Goal: Transaction & Acquisition: Purchase product/service

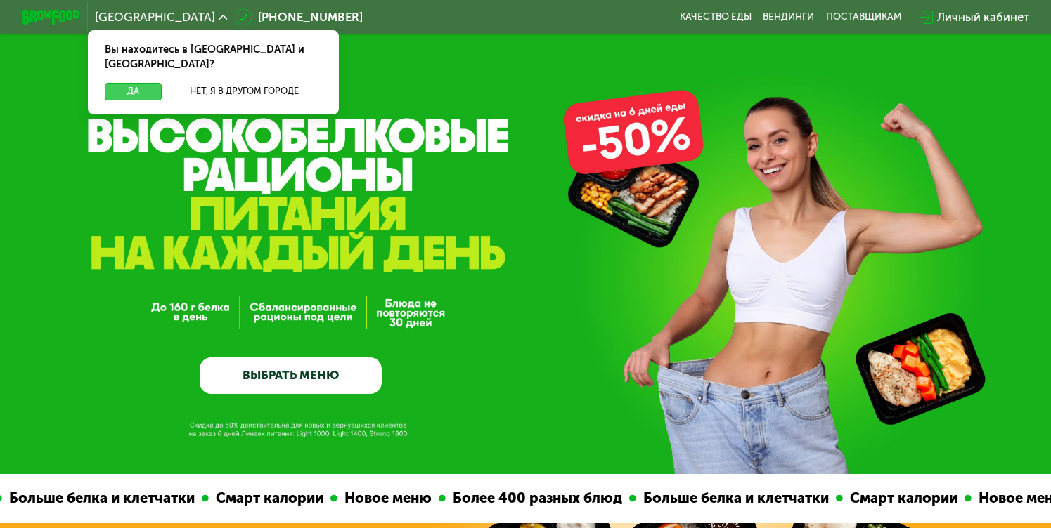
click at [124, 83] on button "Да" at bounding box center [133, 92] width 56 height 18
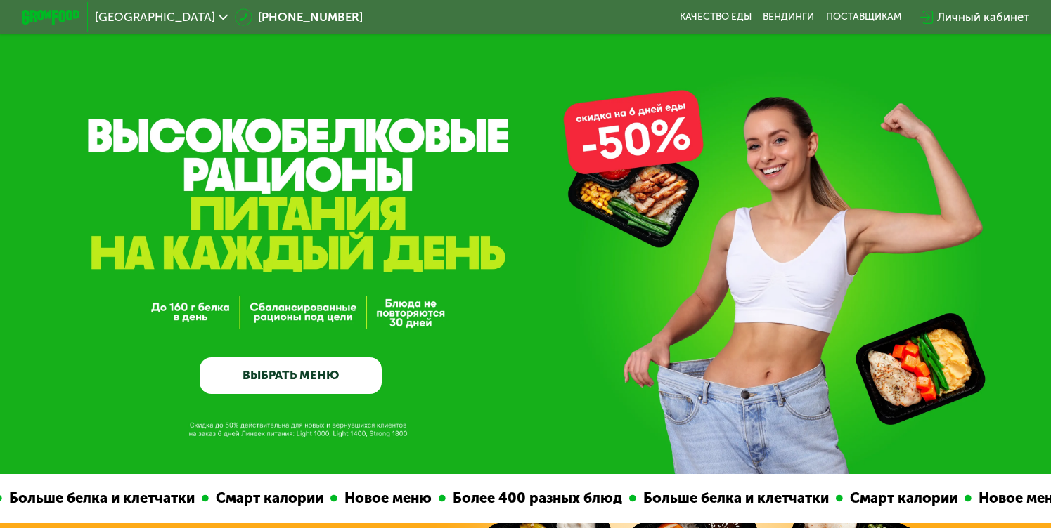
click at [189, 20] on div "[GEOGRAPHIC_DATA]" at bounding box center [161, 17] width 133 height 12
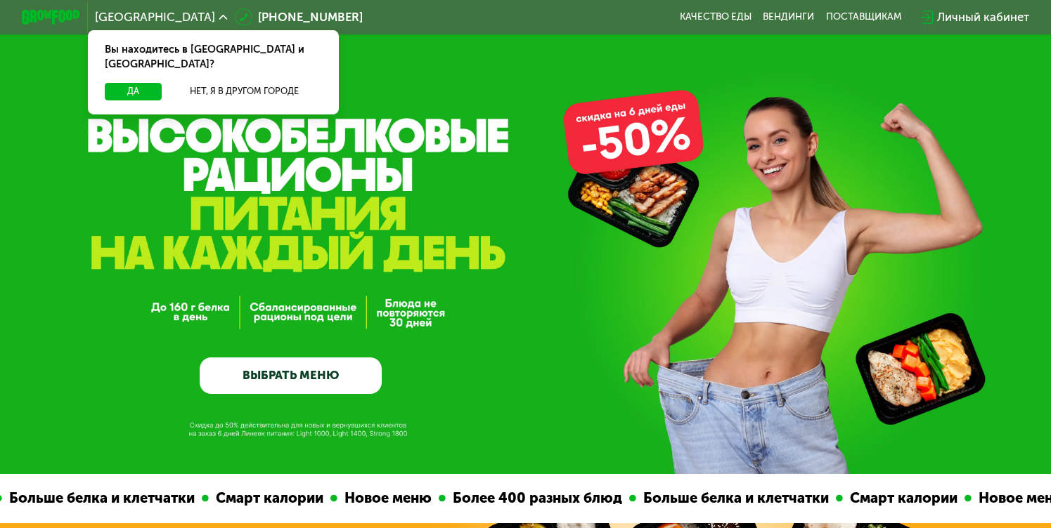
click at [189, 20] on div "[GEOGRAPHIC_DATA]" at bounding box center [161, 17] width 133 height 12
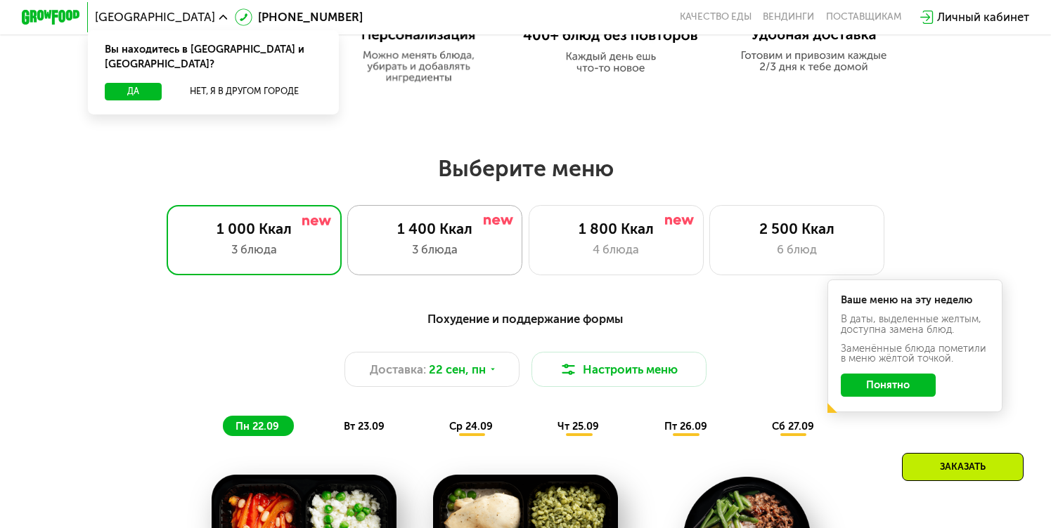
scroll to position [984, 0]
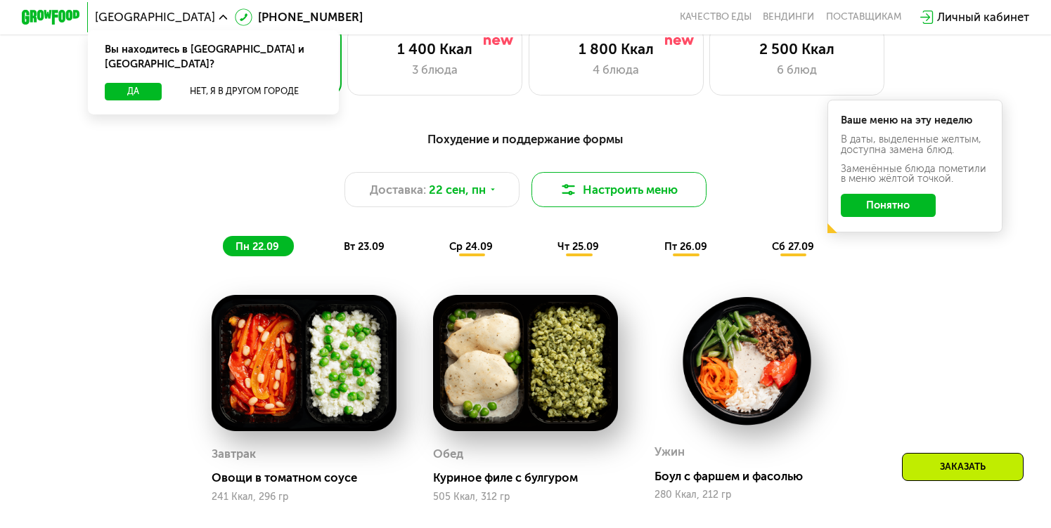
click at [561, 196] on img at bounding box center [568, 190] width 18 height 18
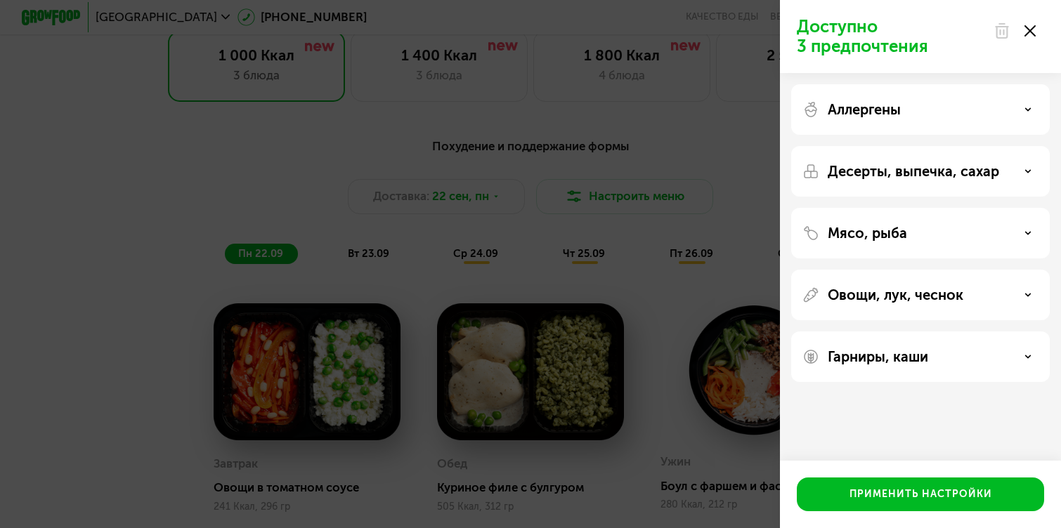
click at [1033, 36] on icon at bounding box center [1030, 30] width 11 height 11
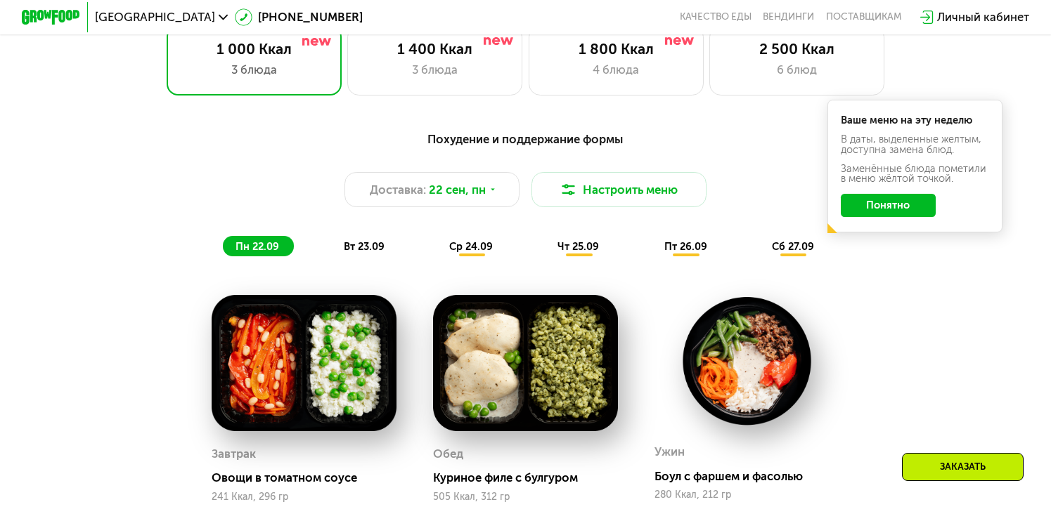
click at [364, 253] on span "вт 23.09" at bounding box center [364, 246] width 41 height 13
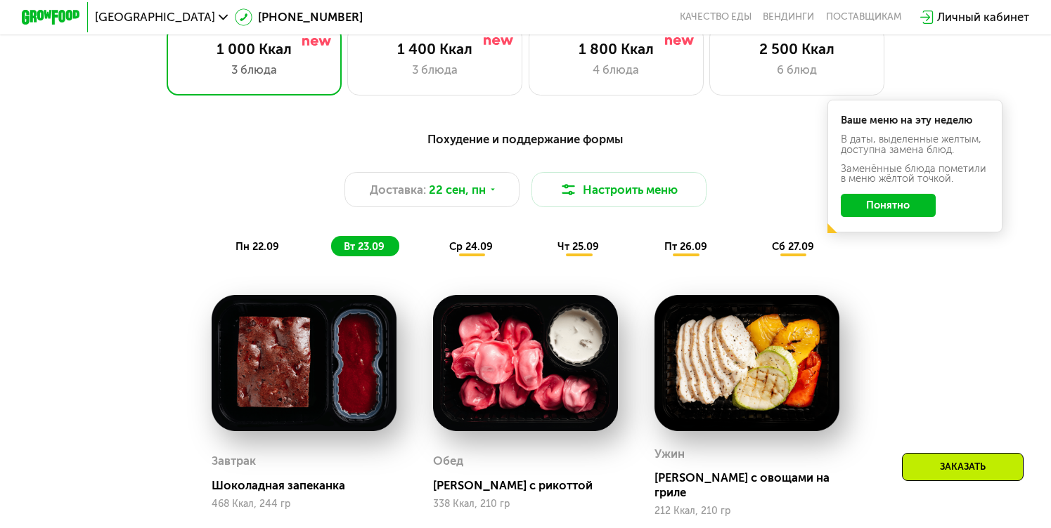
click at [250, 253] on span "пн 22.09" at bounding box center [257, 246] width 44 height 13
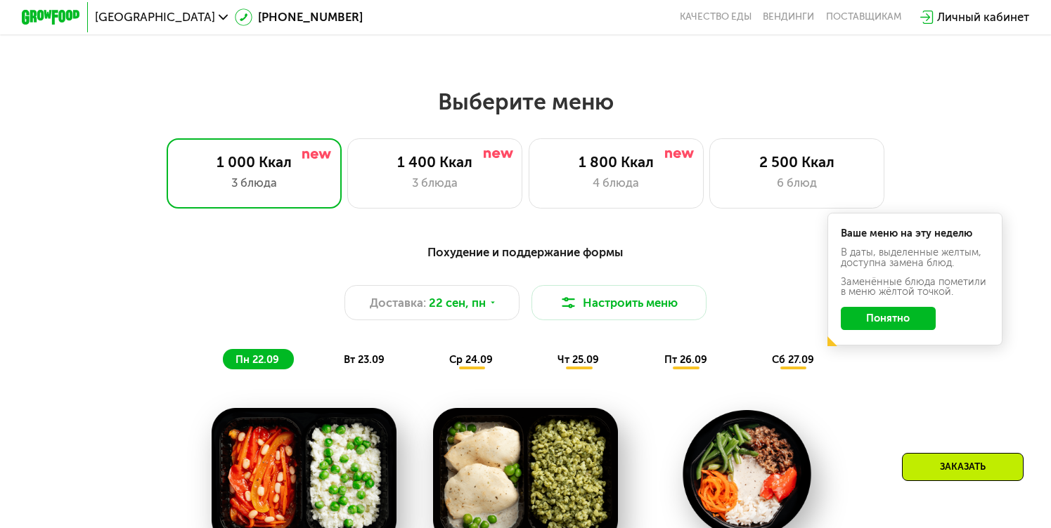
scroll to position [843, 0]
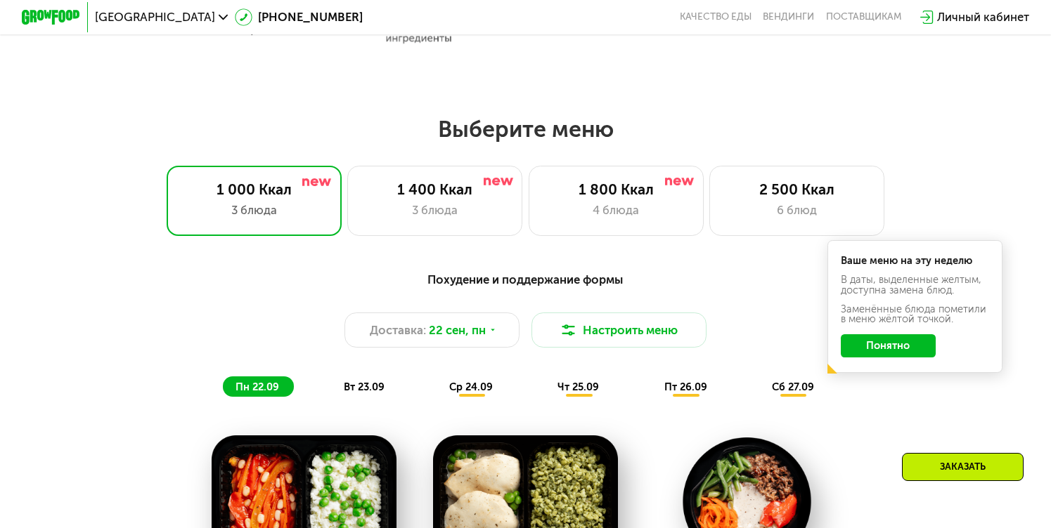
click at [878, 349] on button "Понятно" at bounding box center [888, 346] width 95 height 23
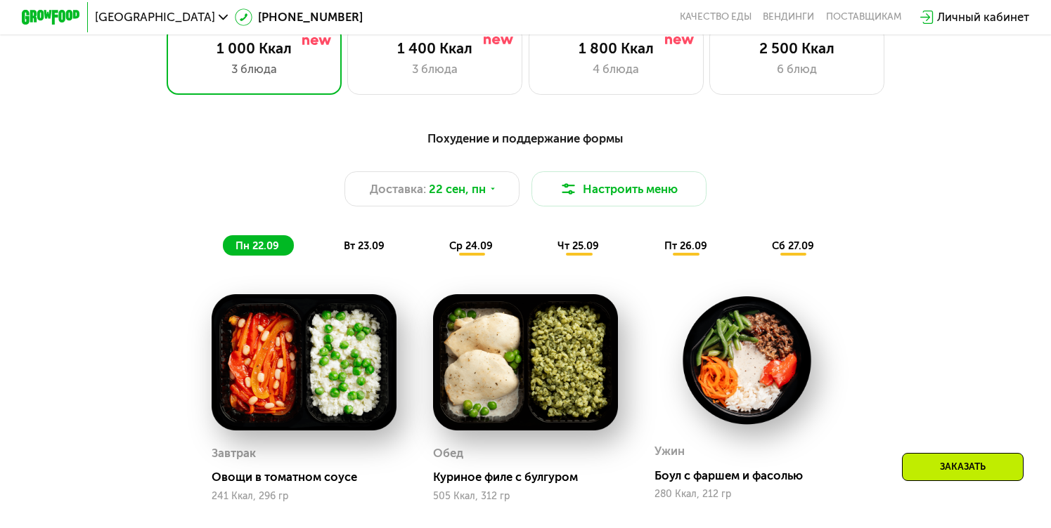
scroll to position [984, 0]
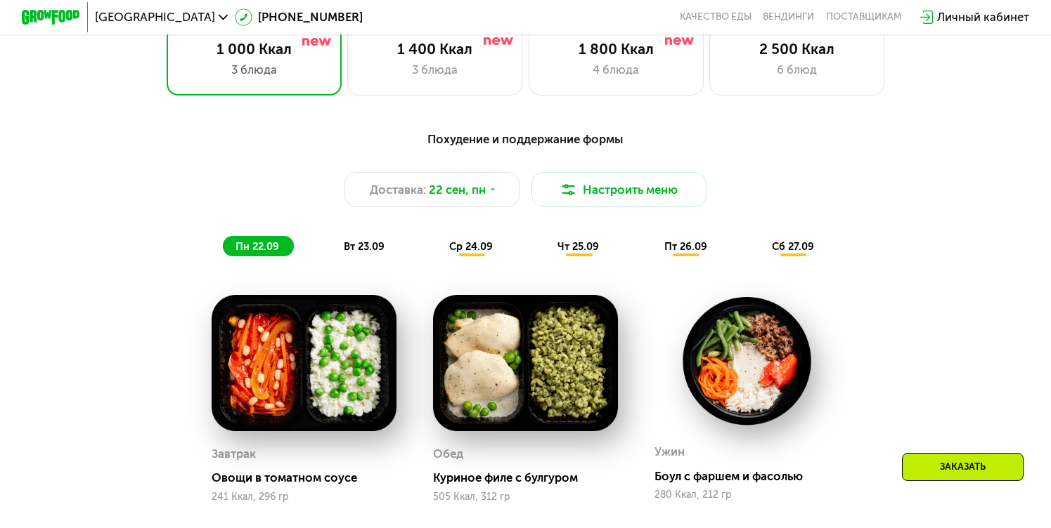
click at [363, 253] on span "вт 23.09" at bounding box center [364, 246] width 41 height 13
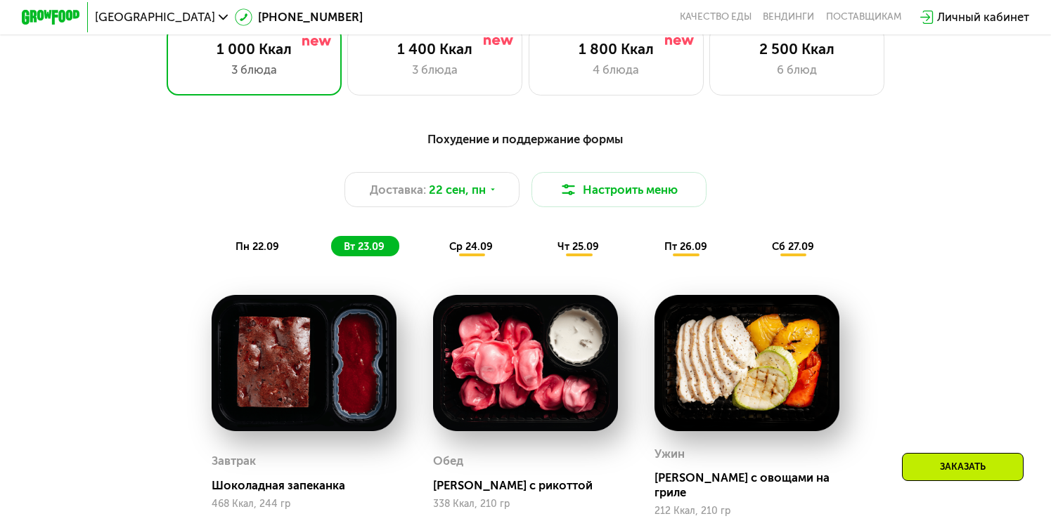
click at [476, 249] on span "ср 24.09" at bounding box center [471, 246] width 44 height 13
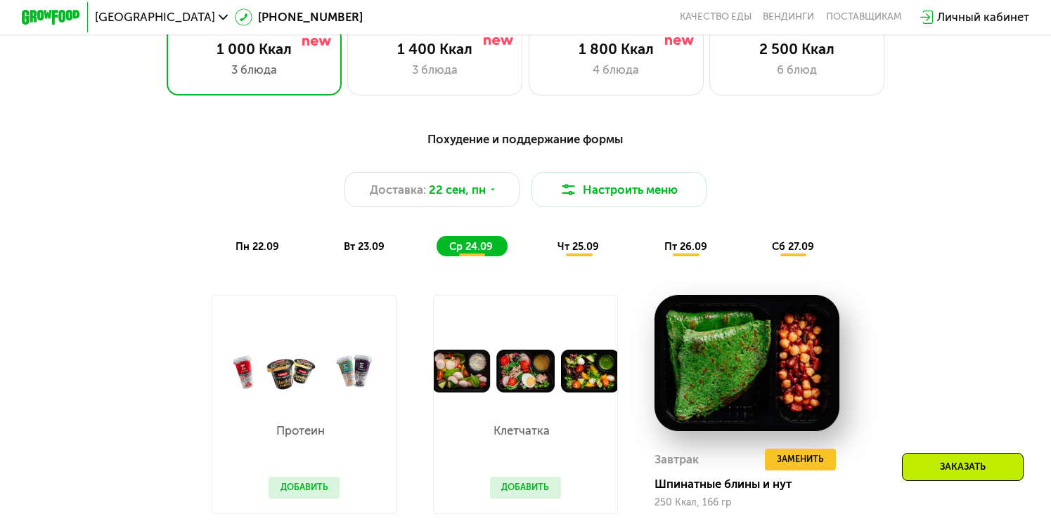
click at [588, 253] on span "чт 25.09" at bounding box center [577, 246] width 41 height 13
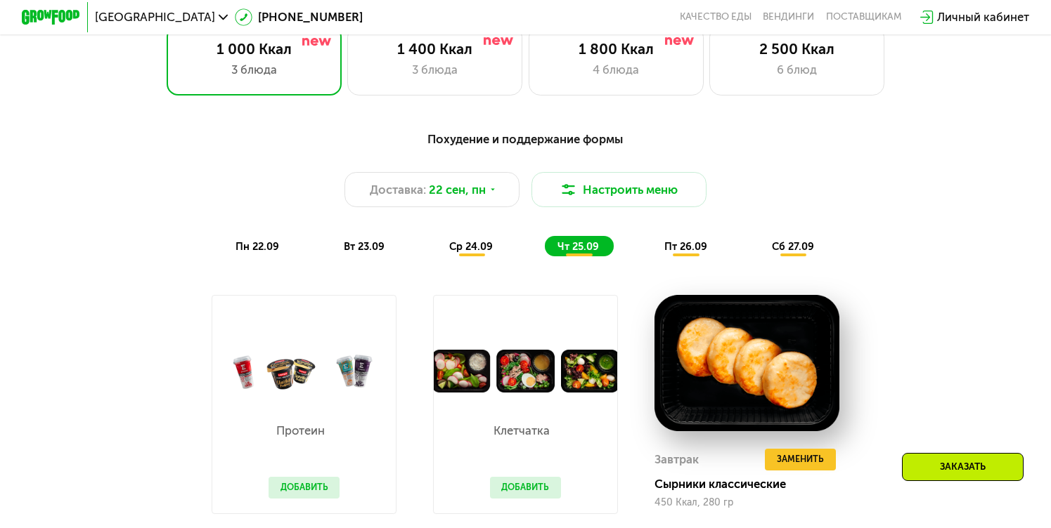
click at [689, 253] on span "пт 26.09" at bounding box center [685, 246] width 43 height 13
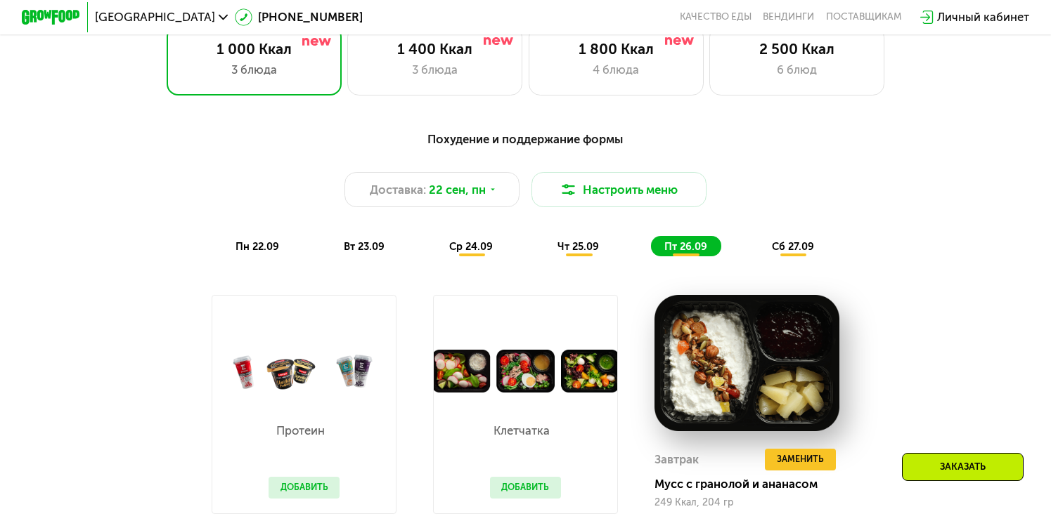
click at [783, 253] on span "сб 27.09" at bounding box center [793, 246] width 42 height 13
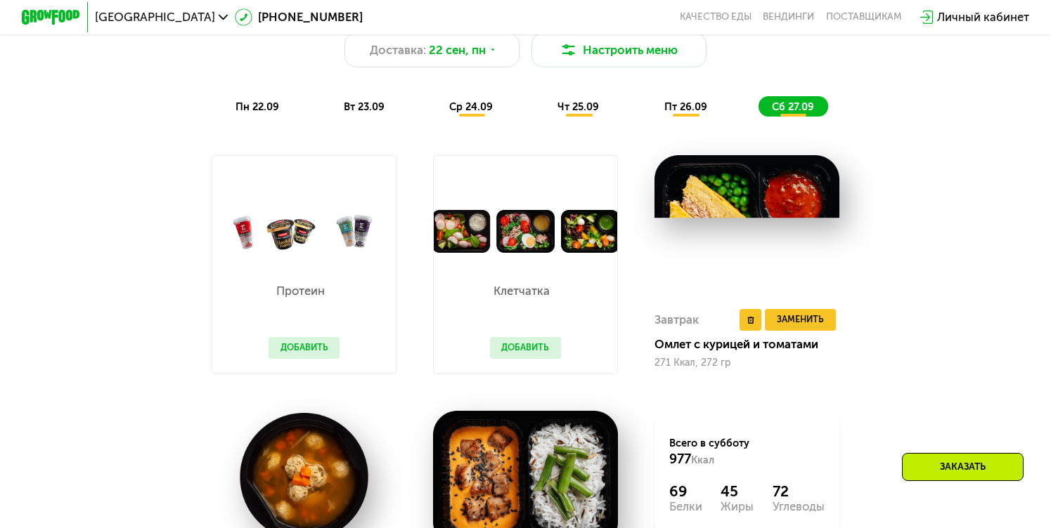
scroll to position [1124, 0]
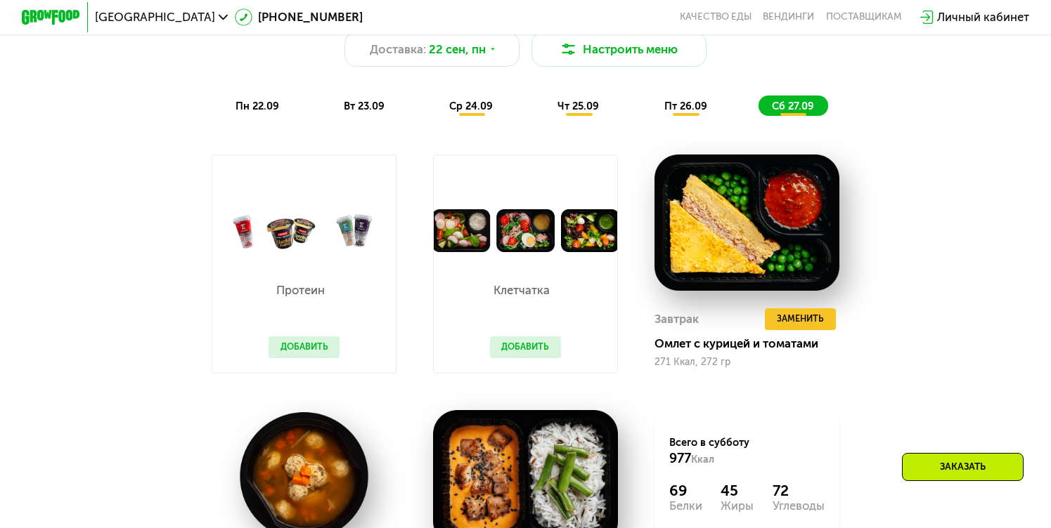
click at [693, 98] on div "Похудение и поддержание формы Доставка: 22 сен, пн Настроить меню пн 22.09 вт 2…" at bounding box center [525, 53] width 864 height 126
click at [682, 112] on span "пт 26.09" at bounding box center [685, 106] width 43 height 13
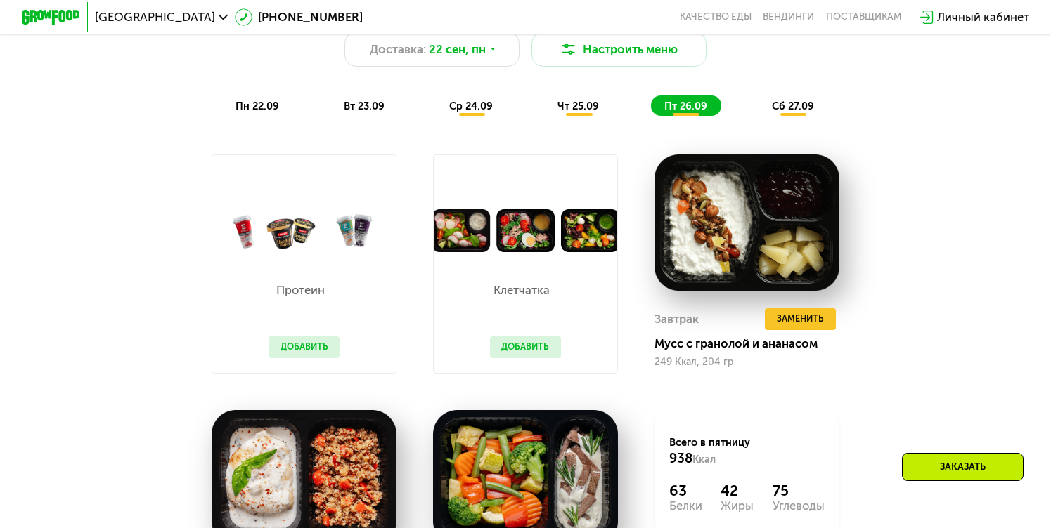
click at [554, 110] on div "чт 25.09" at bounding box center [579, 106] width 69 height 20
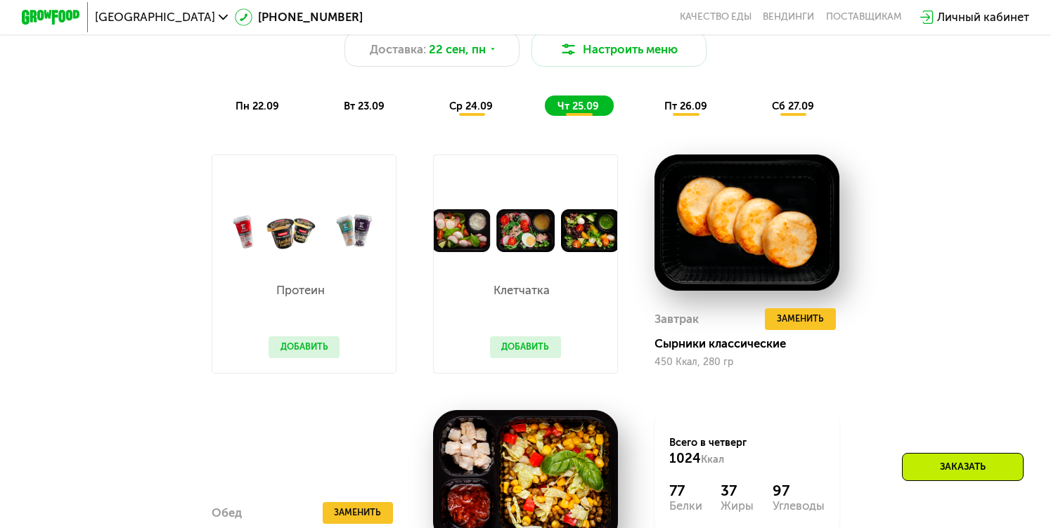
click at [843, 115] on div "Похудение и поддержание формы Доставка: 22 сен, пн Настроить меню пн 22.09 вт 2…" at bounding box center [525, 53] width 864 height 126
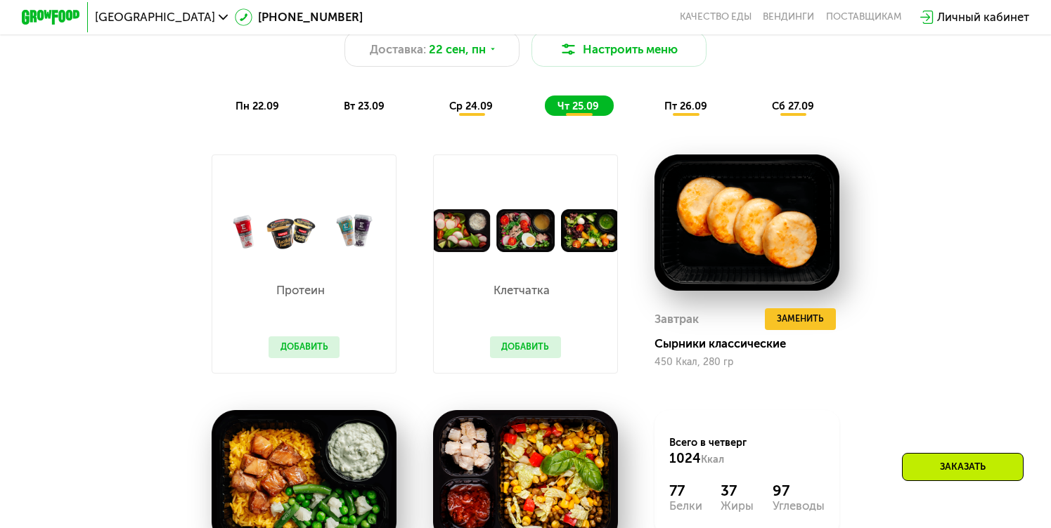
click at [795, 112] on span "сб 27.09" at bounding box center [793, 106] width 42 height 13
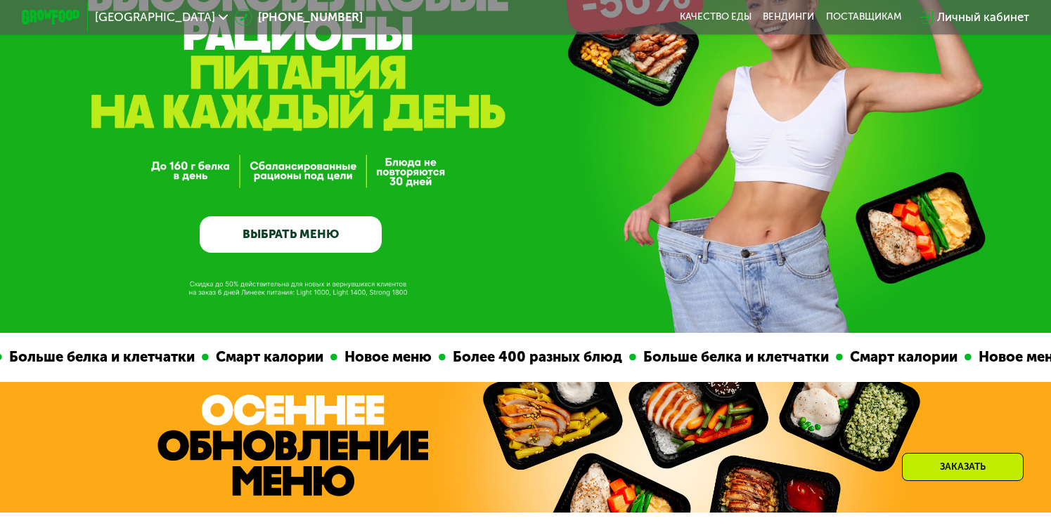
scroll to position [141, 0]
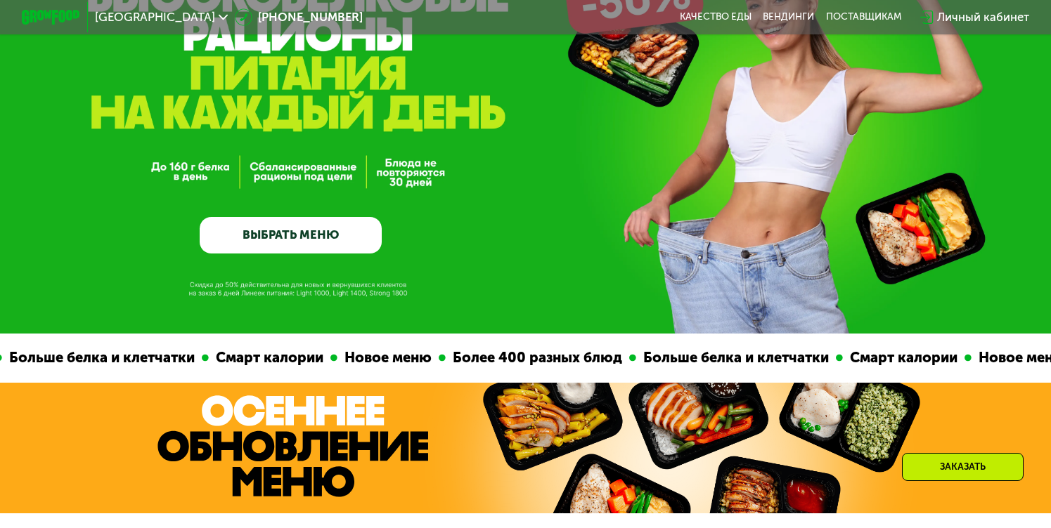
click at [281, 237] on link "ВЫБРАТЬ МЕНЮ" at bounding box center [291, 235] width 182 height 37
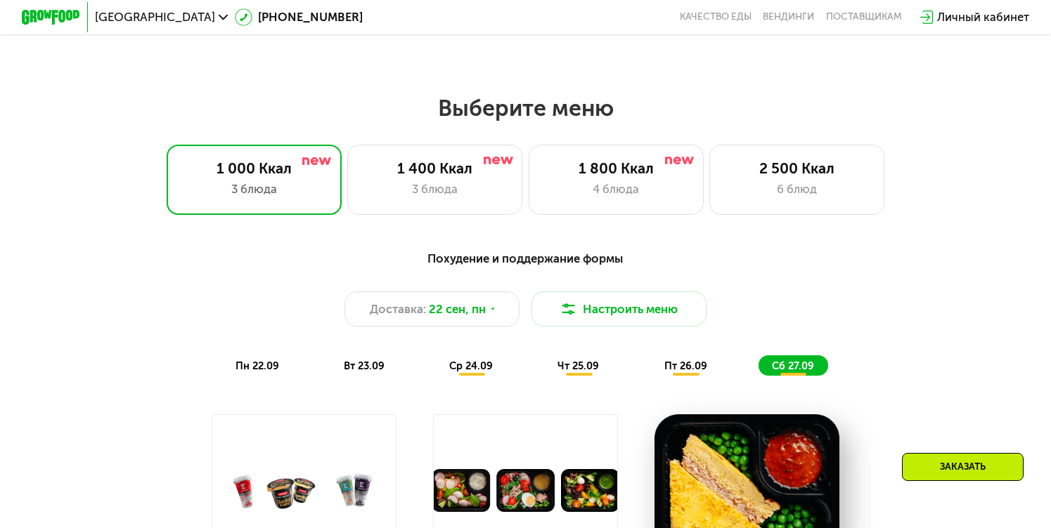
scroll to position [930, 0]
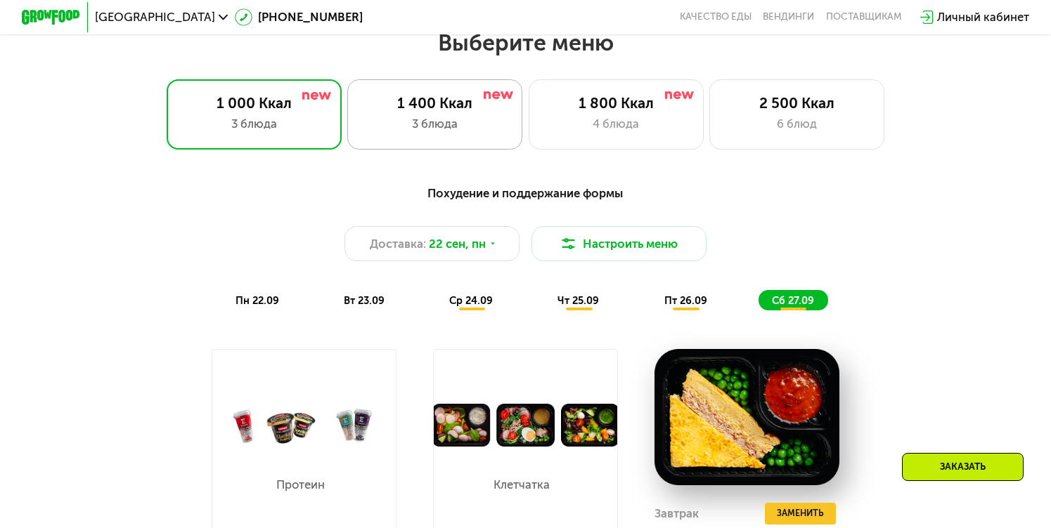
click at [465, 112] on div "1 400 Ккал" at bounding box center [435, 104] width 145 height 18
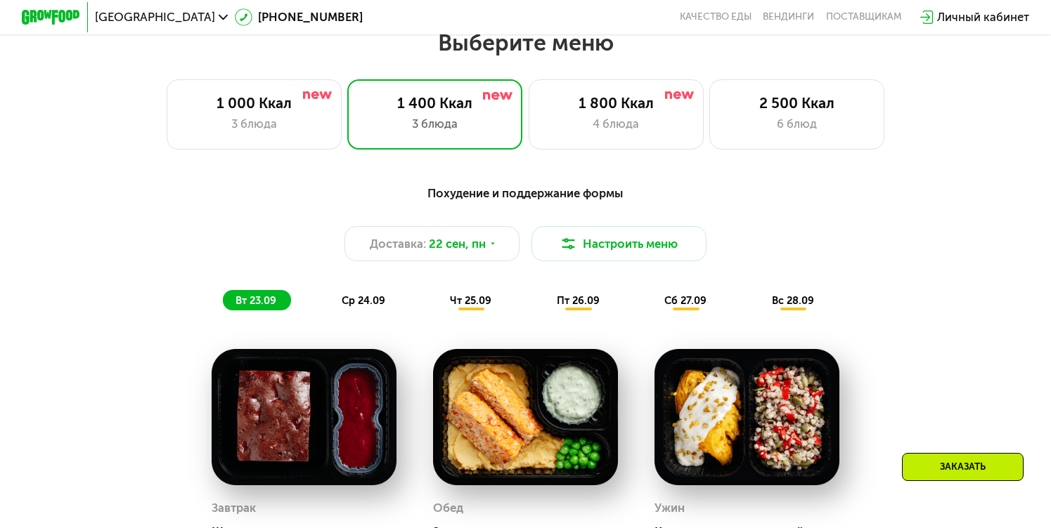
click at [203, 306] on div "Похудение и поддержание формы Доставка: 22 сен, пн Настроить меню вт 23.09 ср 2…" at bounding box center [525, 248] width 864 height 126
click at [249, 301] on div "вт 23.09" at bounding box center [257, 300] width 68 height 20
click at [386, 307] on div "ср 24.09" at bounding box center [363, 300] width 71 height 20
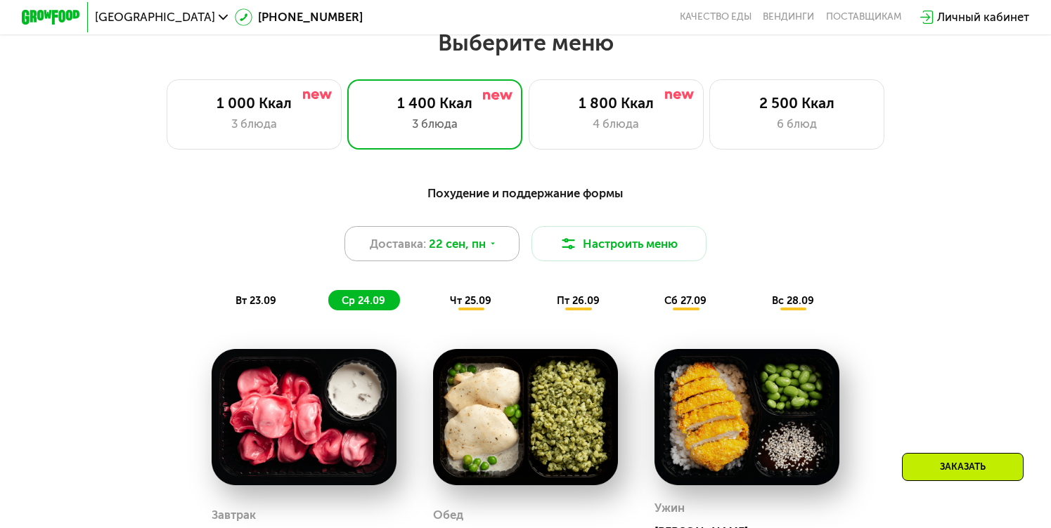
click at [483, 253] on span "22 сен, пн" at bounding box center [457, 244] width 57 height 18
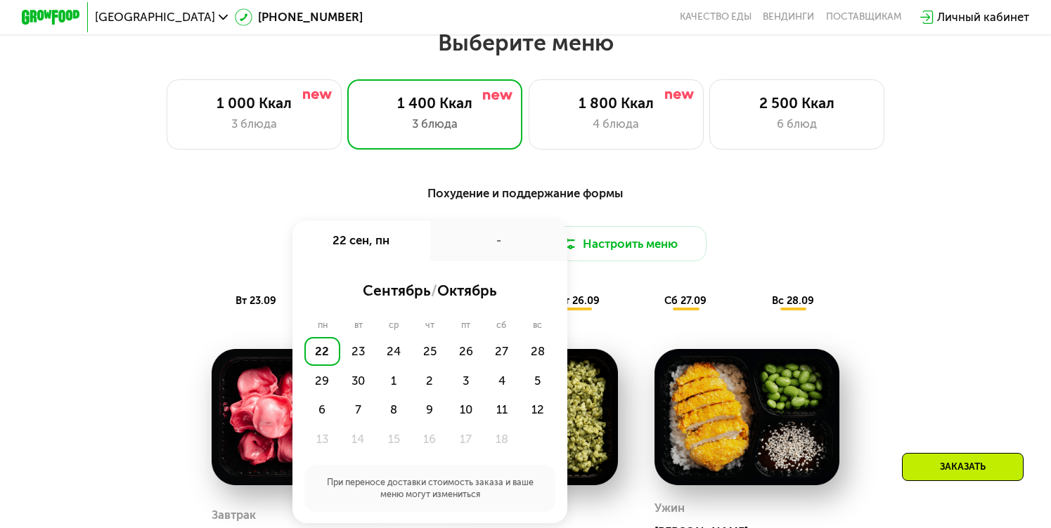
click at [237, 252] on div "Доставка: 22 сен, пн 22 сен, пн - сентябрь / октябрь пн вт ср чт пт сб вс 22 23…" at bounding box center [525, 243] width 864 height 35
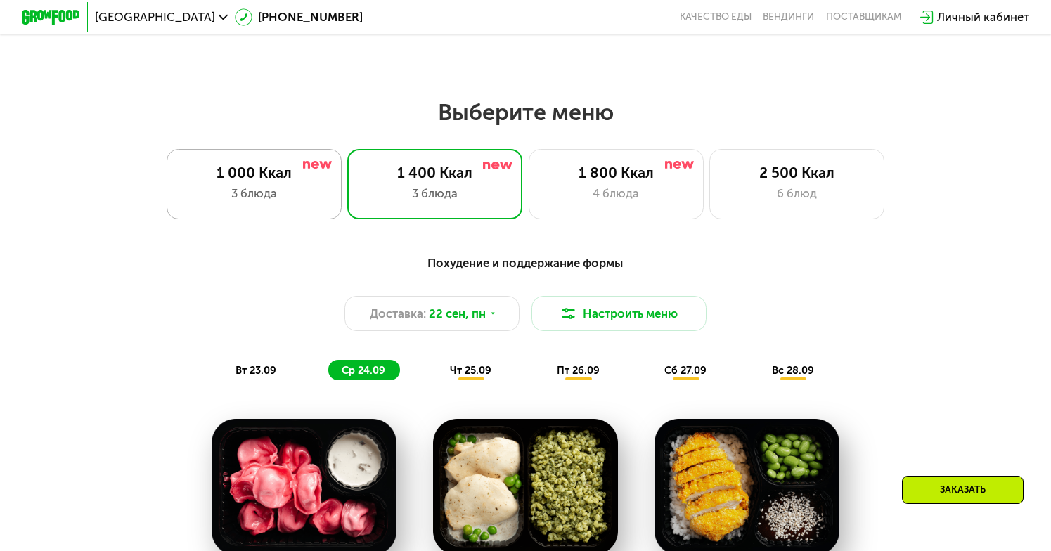
scroll to position [843, 0]
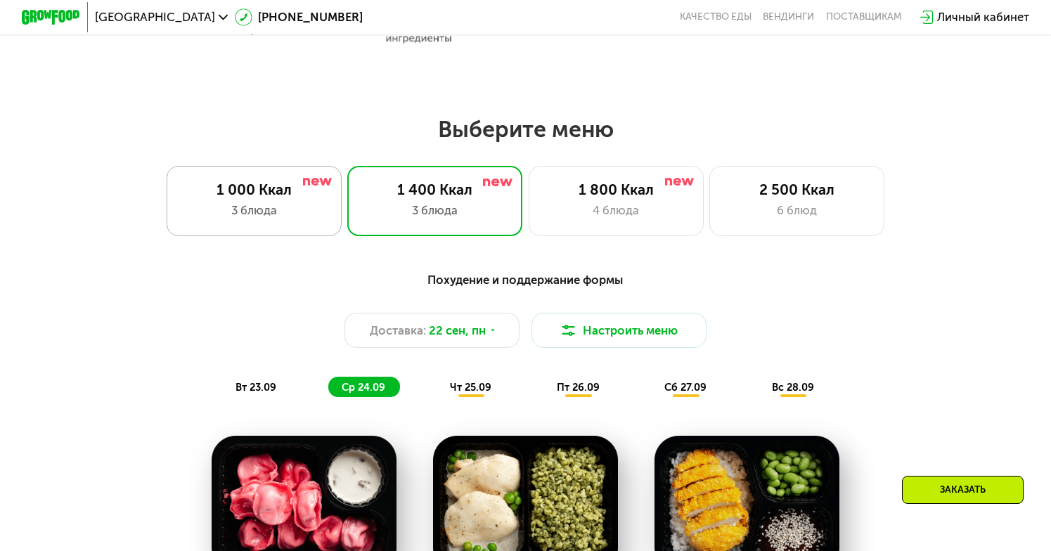
click at [256, 199] on div "1 000 Ккал" at bounding box center [254, 190] width 145 height 18
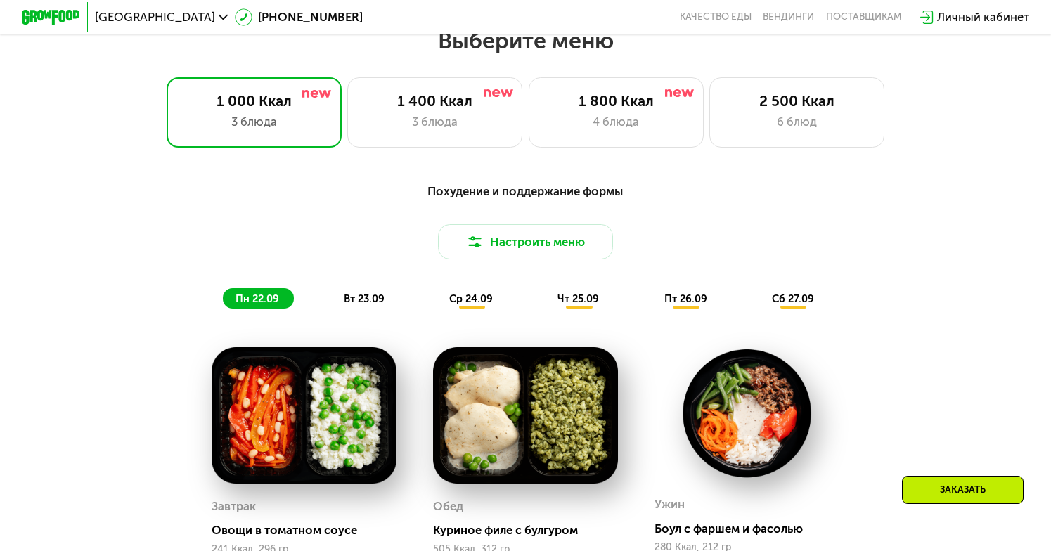
scroll to position [984, 0]
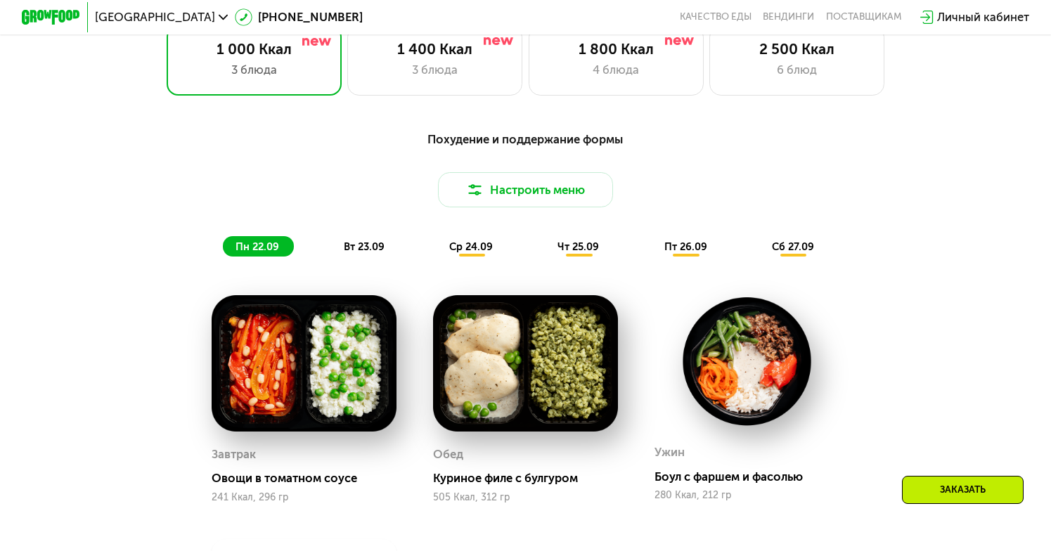
drag, startPoint x: 271, startPoint y: 268, endPoint x: 263, endPoint y: 257, distance: 14.1
click at [271, 265] on div "Похудение и поддержание формы Настроить меню пн 22.09 вт 23.09 ср 24.09 чт 25.0…" at bounding box center [524, 193] width 881 height 143
click at [263, 253] on span "пн 22.09" at bounding box center [257, 246] width 44 height 13
click at [368, 253] on span "вт 23.09" at bounding box center [364, 246] width 41 height 13
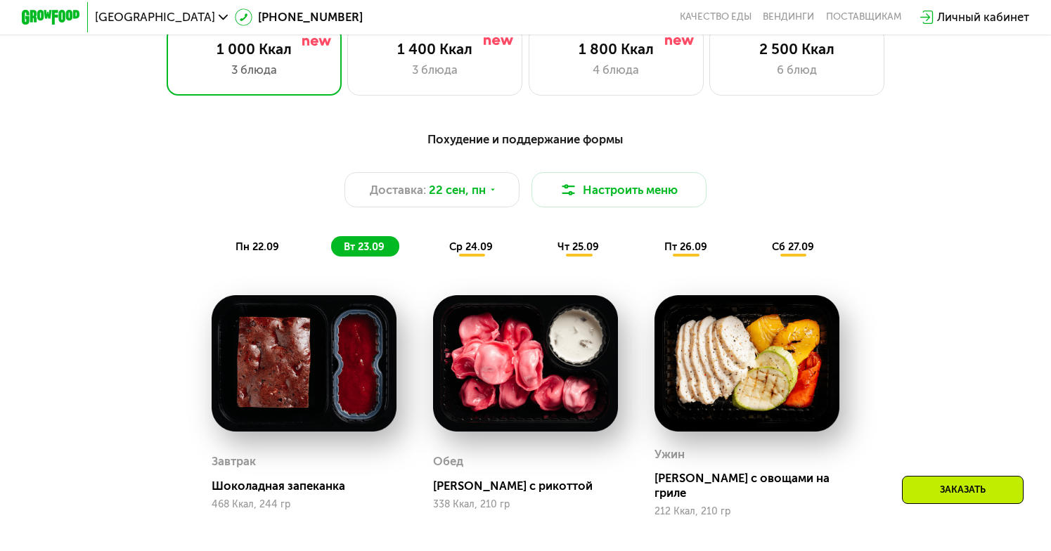
click at [259, 253] on span "пн 22.09" at bounding box center [257, 246] width 44 height 13
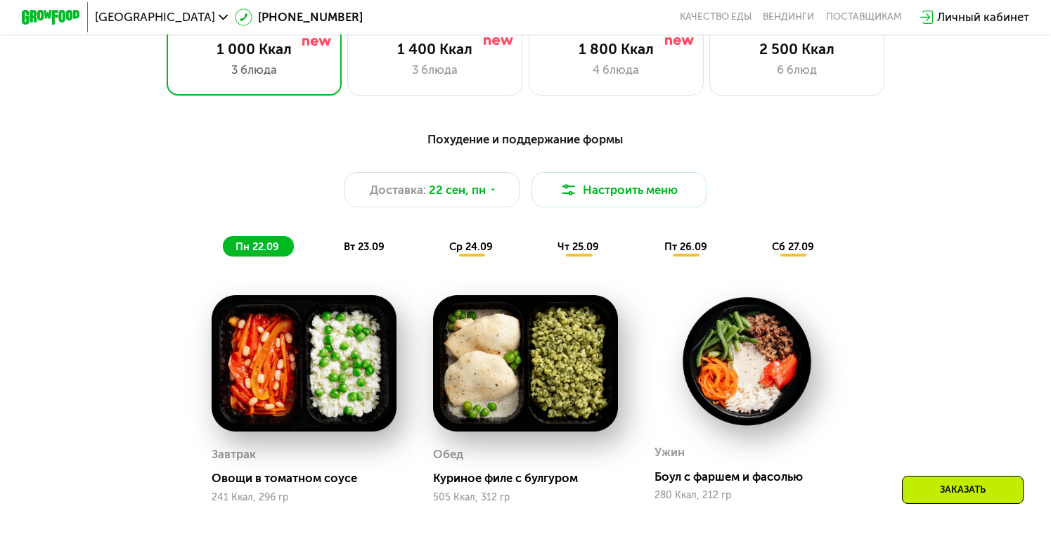
click at [528, 367] on img at bounding box center [525, 363] width 185 height 136
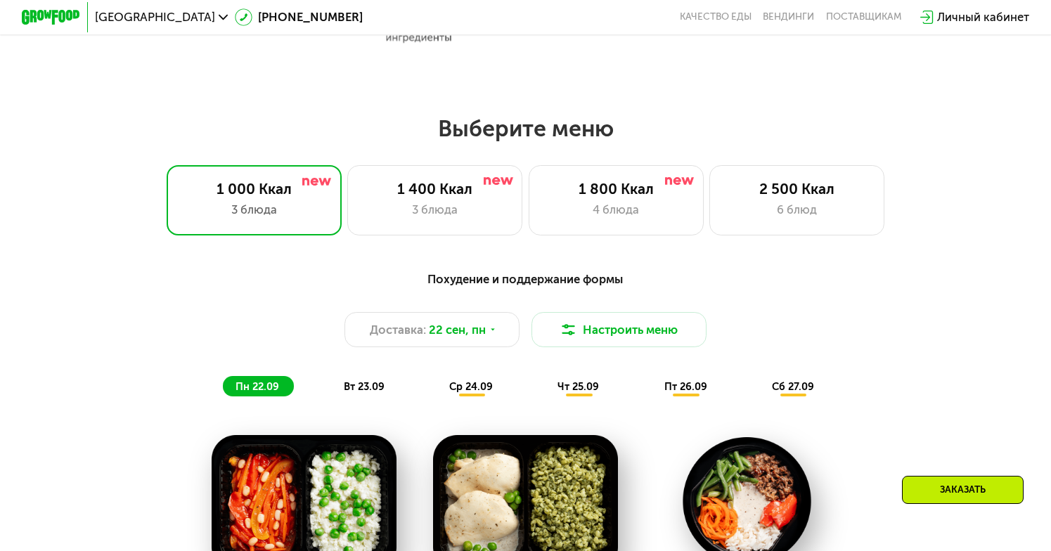
scroll to position [843, 0]
